Goal: Task Accomplishment & Management: Manage account settings

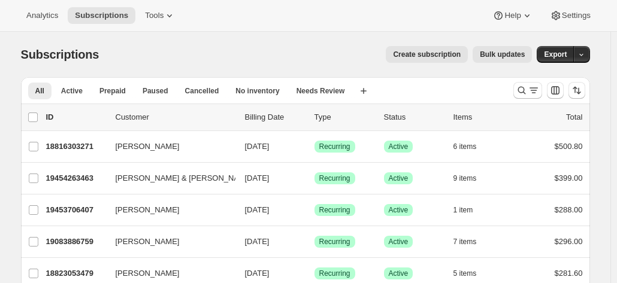
click at [514, 93] on div at bounding box center [548, 90] width 81 height 24
click at [527, 90] on icon "Search and filter results" at bounding box center [521, 90] width 12 height 12
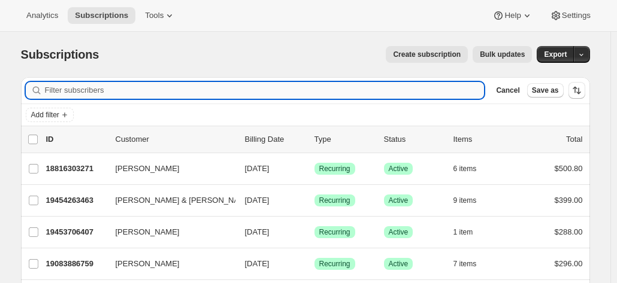
click at [139, 90] on input "Filter subscribers" at bounding box center [264, 90] width 439 height 17
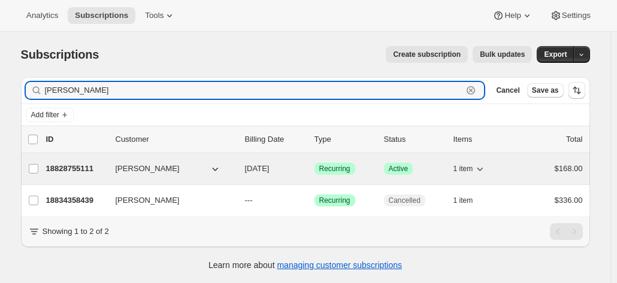
type input "[PERSON_NAME]"
click at [77, 168] on p "18828755111" at bounding box center [76, 169] width 60 height 12
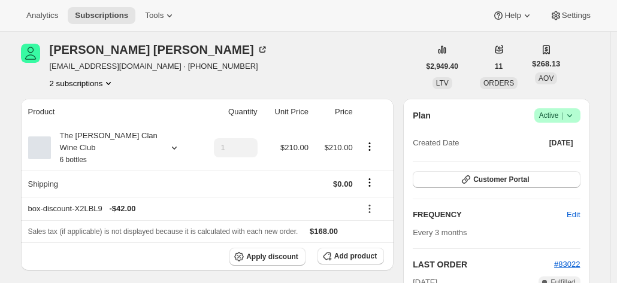
scroll to position [60, 0]
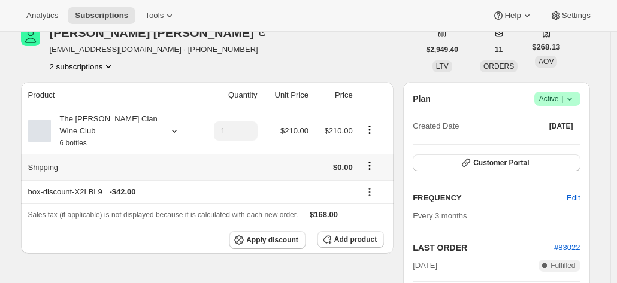
click at [368, 160] on icon "Shipping actions" at bounding box center [369, 166] width 12 height 12
click at [358, 174] on span "Edit shipping rate" at bounding box center [372, 176] width 60 height 9
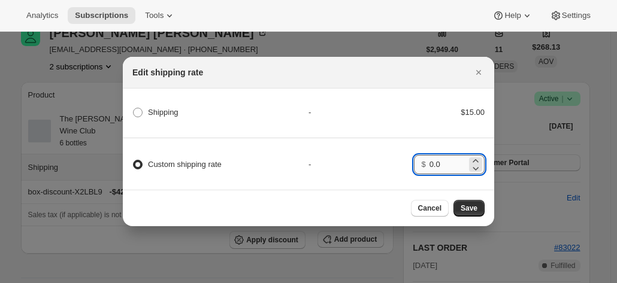
click at [429, 165] on input "0.0" at bounding box center [447, 164] width 37 height 19
type input "15.00"
click at [470, 216] on button "Save" at bounding box center [468, 208] width 31 height 17
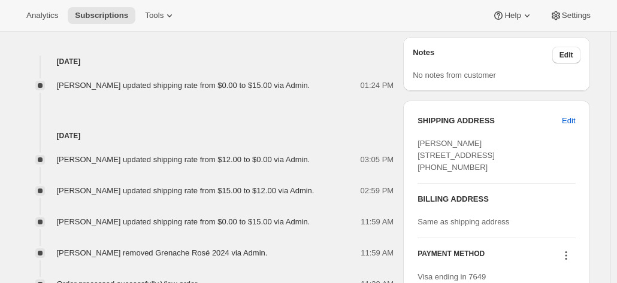
scroll to position [599, 0]
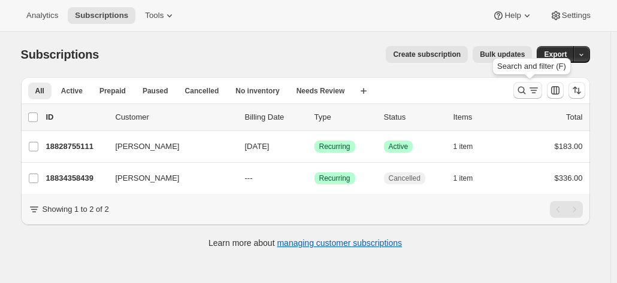
click at [520, 90] on icon "Search and filter results" at bounding box center [521, 91] width 8 height 8
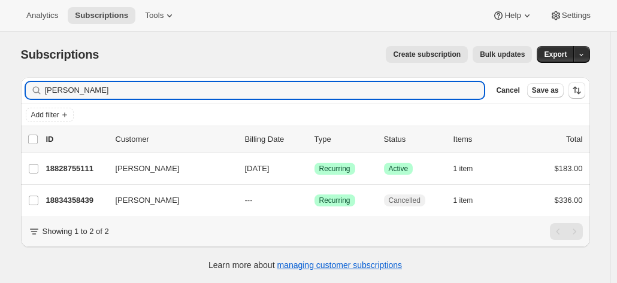
drag, startPoint x: 151, startPoint y: 89, endPoint x: 2, endPoint y: 82, distance: 148.6
click at [7, 82] on div "Subscriptions. This page is ready Subscriptions Create subscription Bulk update…" at bounding box center [305, 173] width 610 height 283
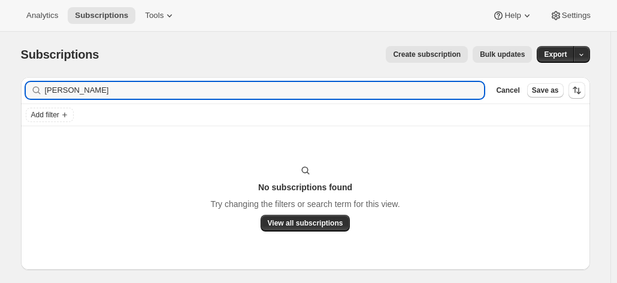
drag, startPoint x: 102, startPoint y: 88, endPoint x: 13, endPoint y: 81, distance: 89.4
click at [13, 81] on div "Subscriptions. This page is ready Subscriptions Create subscription Bulk update…" at bounding box center [305, 169] width 597 height 274
drag, startPoint x: 113, startPoint y: 98, endPoint x: 113, endPoint y: 89, distance: 8.4
click at [113, 96] on input "[PERSON_NAME]" at bounding box center [254, 90] width 418 height 17
click at [123, 86] on input "[PERSON_NAME]" at bounding box center [254, 90] width 418 height 17
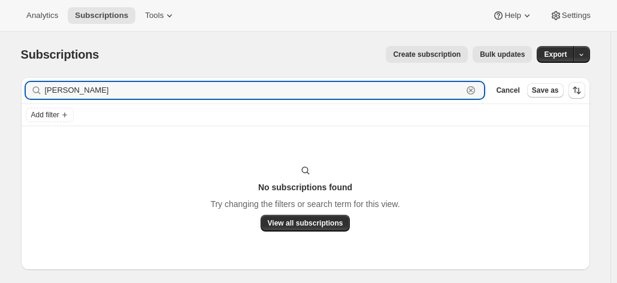
drag, startPoint x: 105, startPoint y: 90, endPoint x: -13, endPoint y: 86, distance: 118.6
click at [0, 86] on html "Analytics Subscriptions Tools Help Settings Skip to content Subscriptions. This…" at bounding box center [308, 141] width 617 height 283
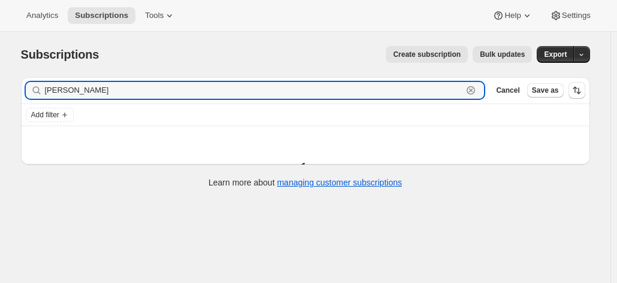
type input "[PERSON_NAME]"
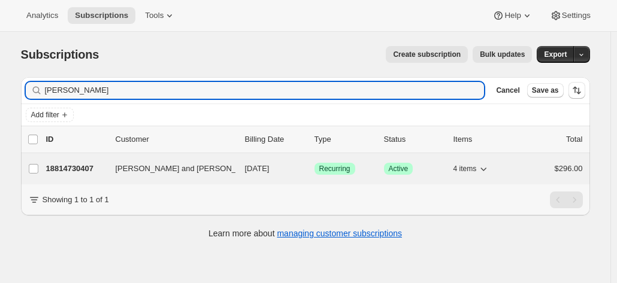
click at [63, 160] on div "18814730407 [PERSON_NAME] and [PERSON_NAME] [DATE] Success Recurring Success Ac…" at bounding box center [314, 168] width 536 height 17
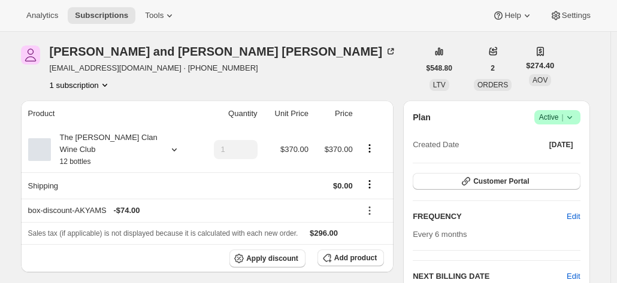
scroll to position [60, 0]
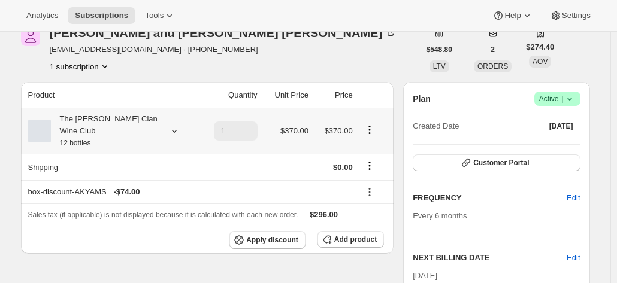
click at [146, 129] on div "The [PERSON_NAME] Clan Wine Club 12 bottles" at bounding box center [105, 131] width 108 height 36
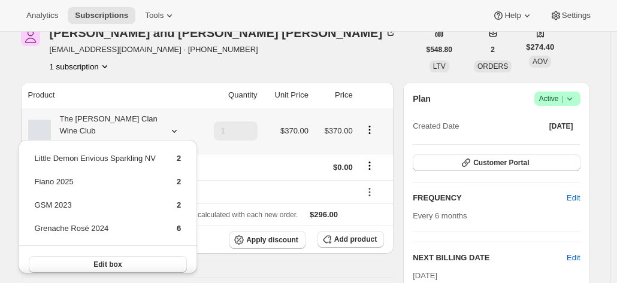
scroll to position [0, 0]
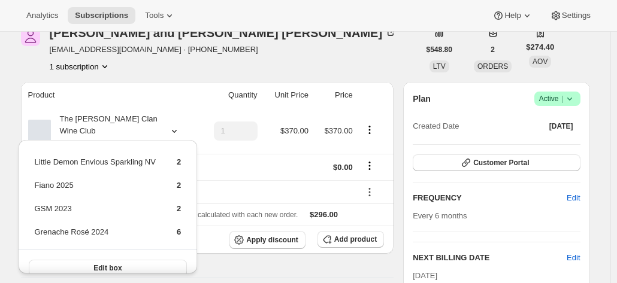
click at [205, 61] on div "1 subscription" at bounding box center [223, 66] width 347 height 12
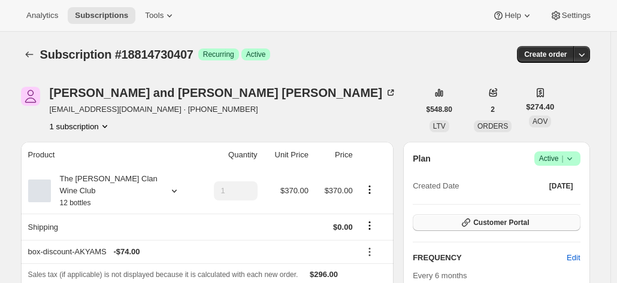
click at [467, 222] on icon "button" at bounding box center [466, 223] width 12 height 12
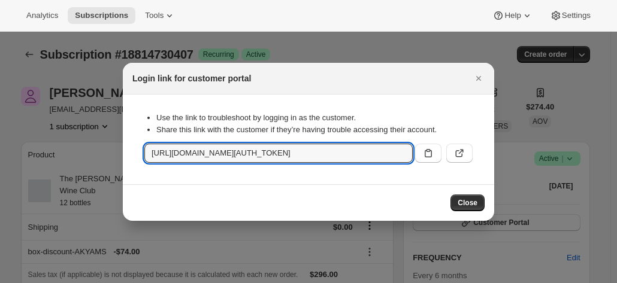
scroll to position [0, 1322]
drag, startPoint x: 146, startPoint y: 154, endPoint x: 622, endPoint y: 180, distance: 476.6
click at [616, 180] on html "Analytics Subscriptions Tools Help Settings Skip to content Subscription #18814…" at bounding box center [308, 141] width 617 height 283
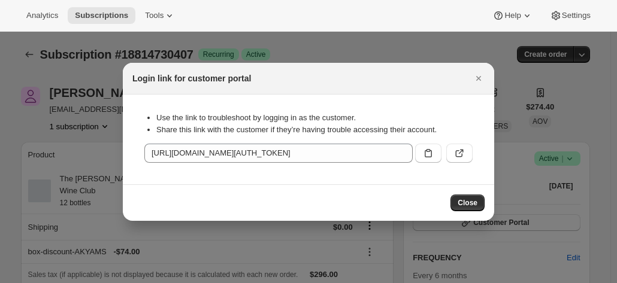
click at [390, 89] on div "Login link for customer portal" at bounding box center [308, 79] width 371 height 32
click at [479, 74] on icon "Close" at bounding box center [478, 78] width 12 height 12
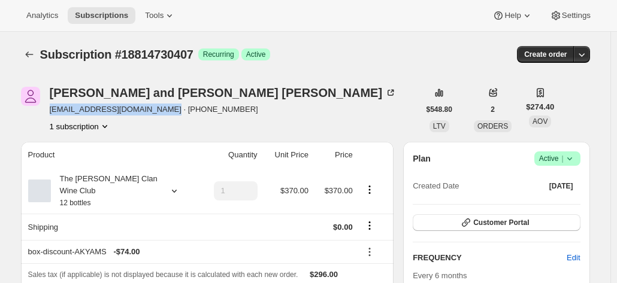
drag, startPoint x: 152, startPoint y: 111, endPoint x: 51, endPoint y: 108, distance: 100.6
click at [51, 108] on div "[PERSON_NAME] and [PERSON_NAME] [EMAIL_ADDRESS][DOMAIN_NAME] · [PHONE_NUMBER] 1…" at bounding box center [220, 109] width 398 height 45
copy span "[EMAIL_ADDRESS][DOMAIN_NAME]"
